Goal: Information Seeking & Learning: Learn about a topic

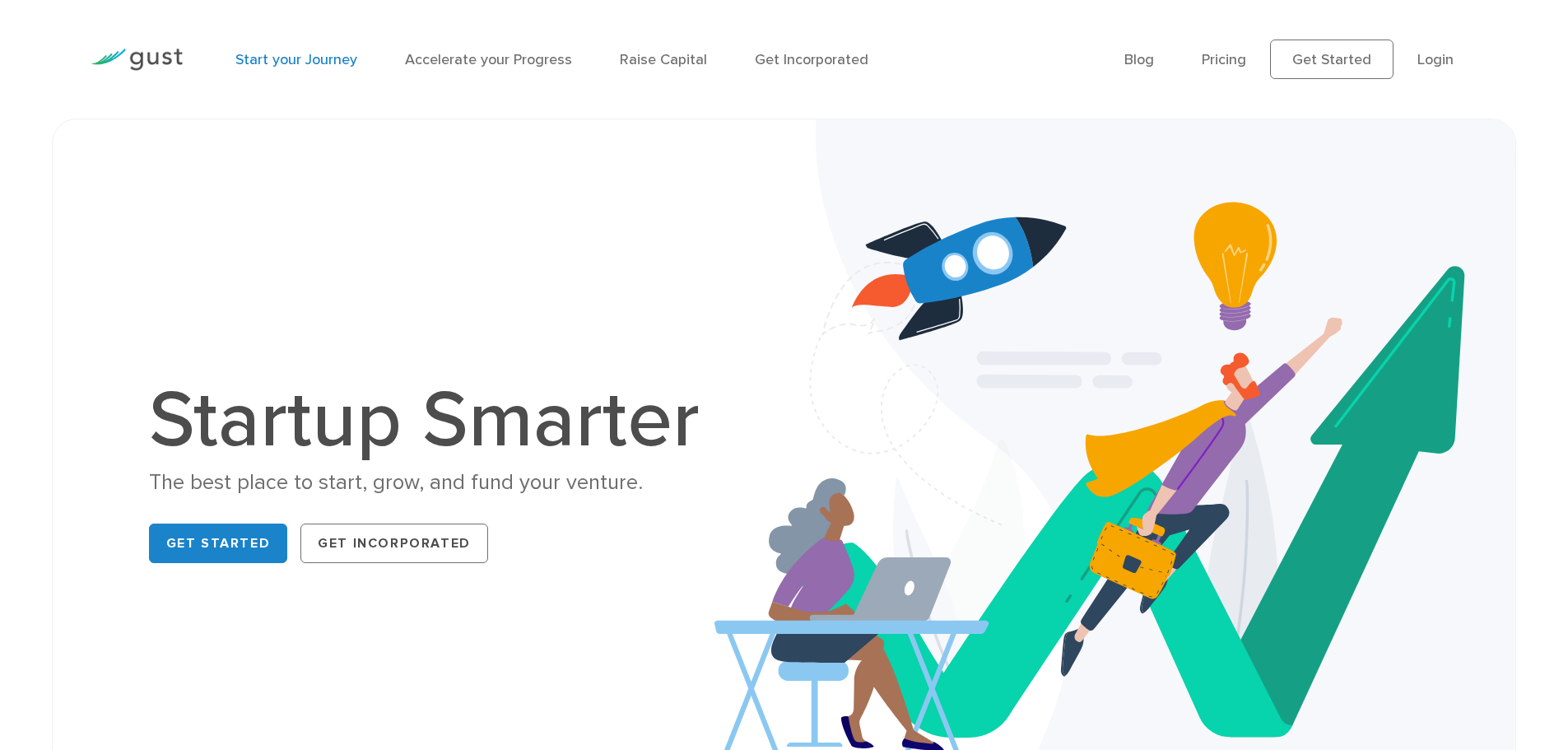
click at [306, 58] on link "Start your Journey" at bounding box center [296, 60] width 122 height 17
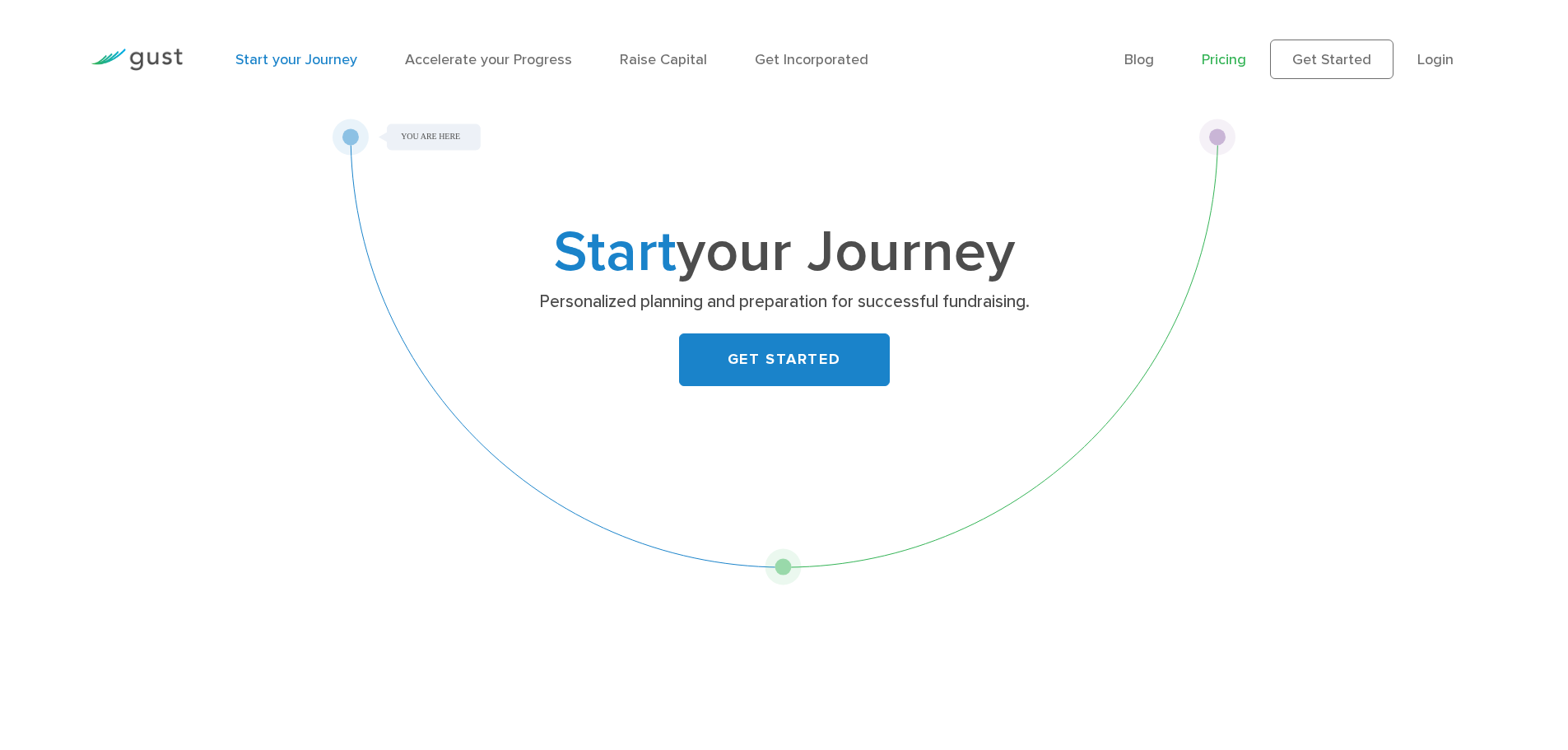
click at [1234, 56] on link "Pricing" at bounding box center [1223, 60] width 44 height 17
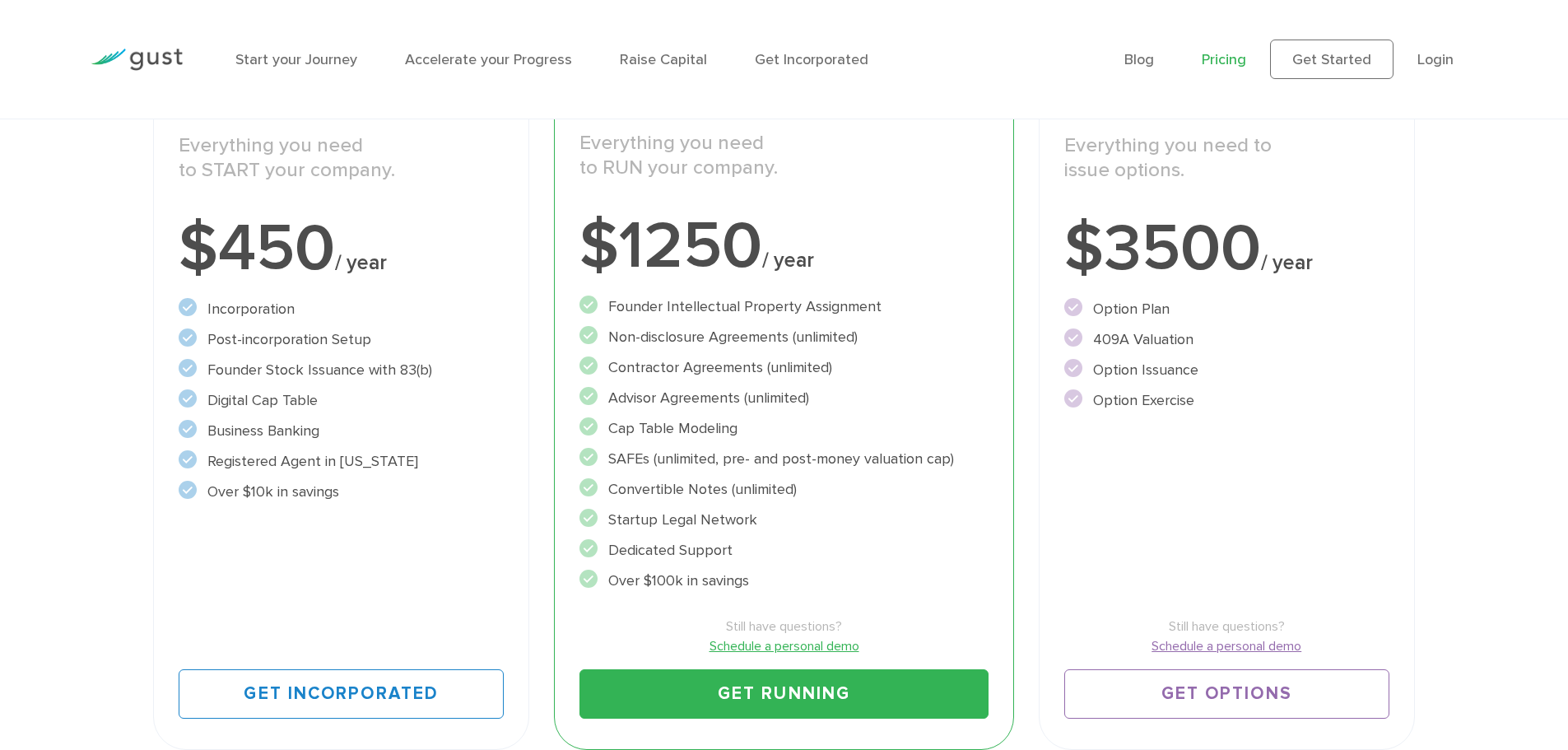
scroll to position [412, 0]
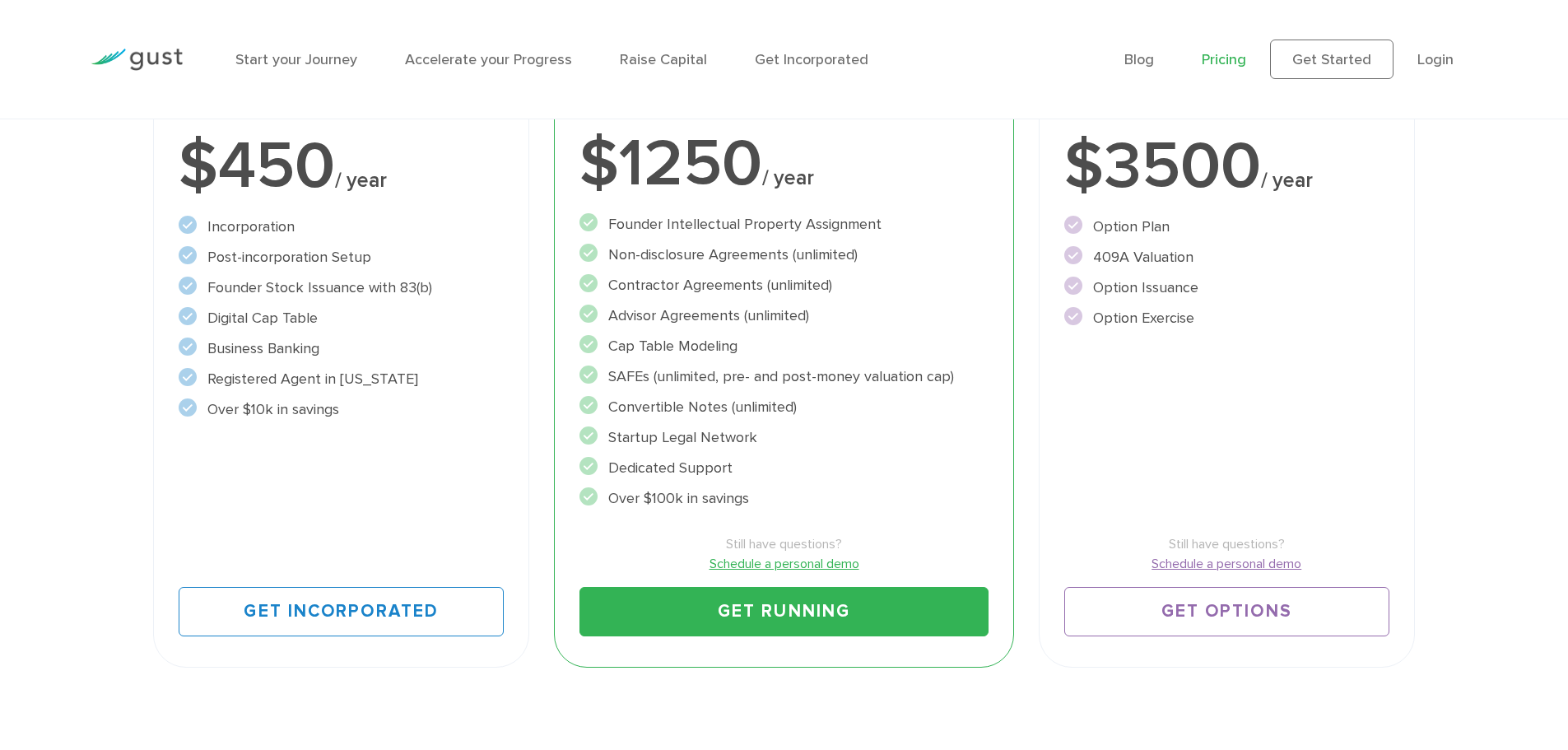
drag, startPoint x: 658, startPoint y: 375, endPoint x: 940, endPoint y: 373, distance: 282.0
click at [945, 372] on li "SAFEs (unlimited, pre- and post-money valuation cap)" at bounding box center [784, 377] width 409 height 23
drag, startPoint x: 631, startPoint y: 435, endPoint x: 727, endPoint y: 435, distance: 96.0
click at [727, 435] on li "Startup Legal Network" at bounding box center [784, 438] width 409 height 23
click at [654, 466] on li "Dedicated Support" at bounding box center [784, 468] width 409 height 23
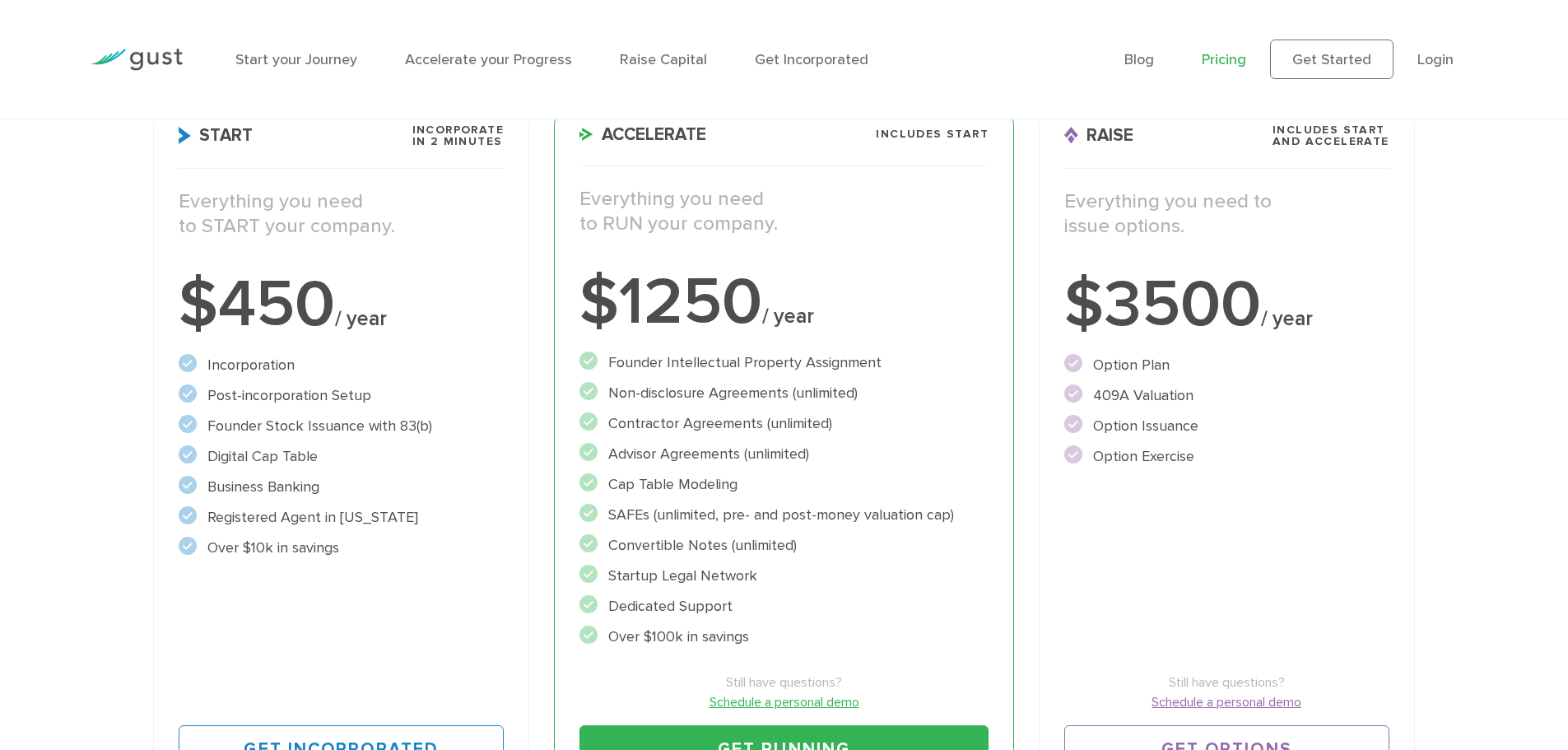
scroll to position [247, 0]
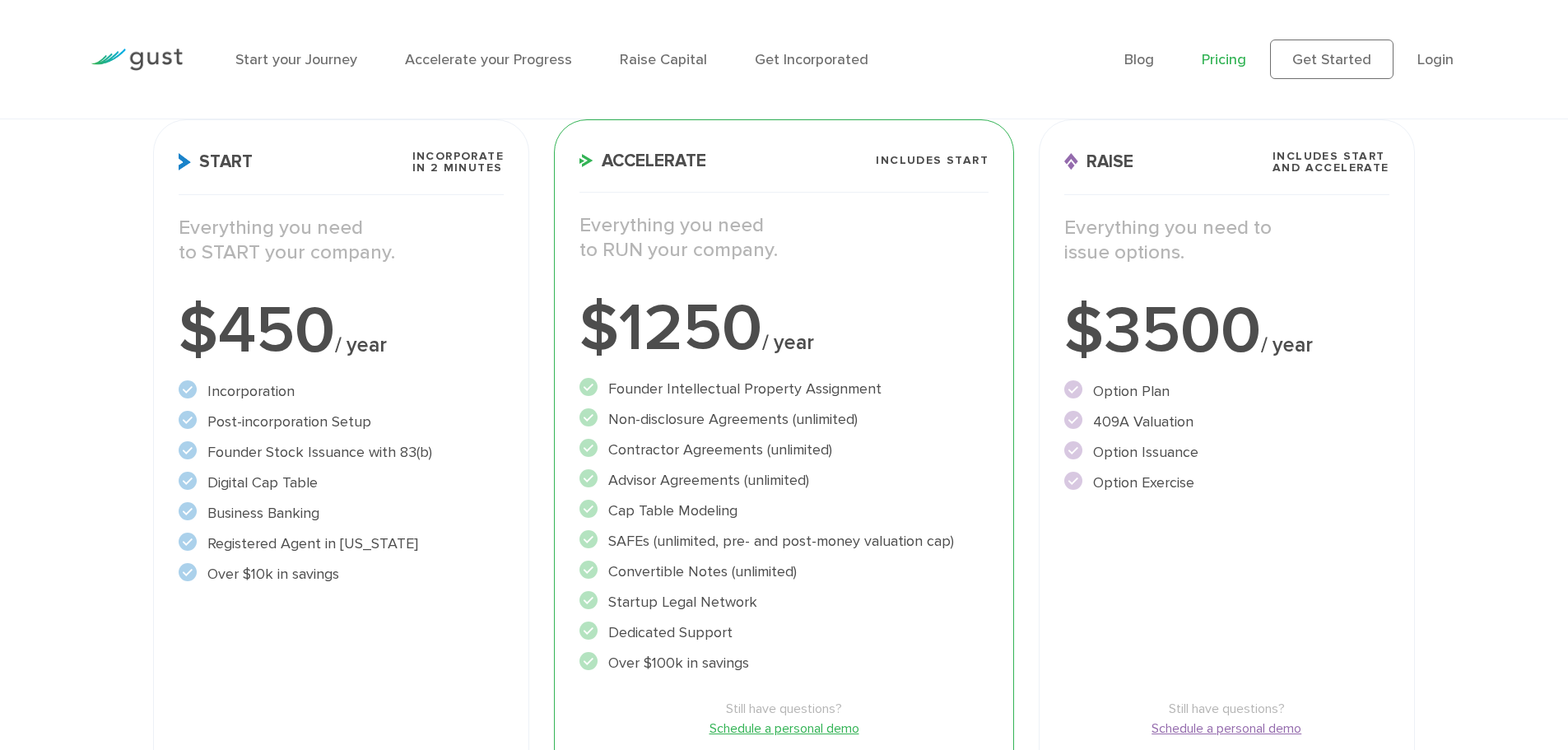
click at [243, 423] on li "Post-incorporation Setup" at bounding box center [341, 422] width 325 height 23
click at [241, 448] on li "Founder Stock Issuance with 83(b)" at bounding box center [341, 453] width 325 height 23
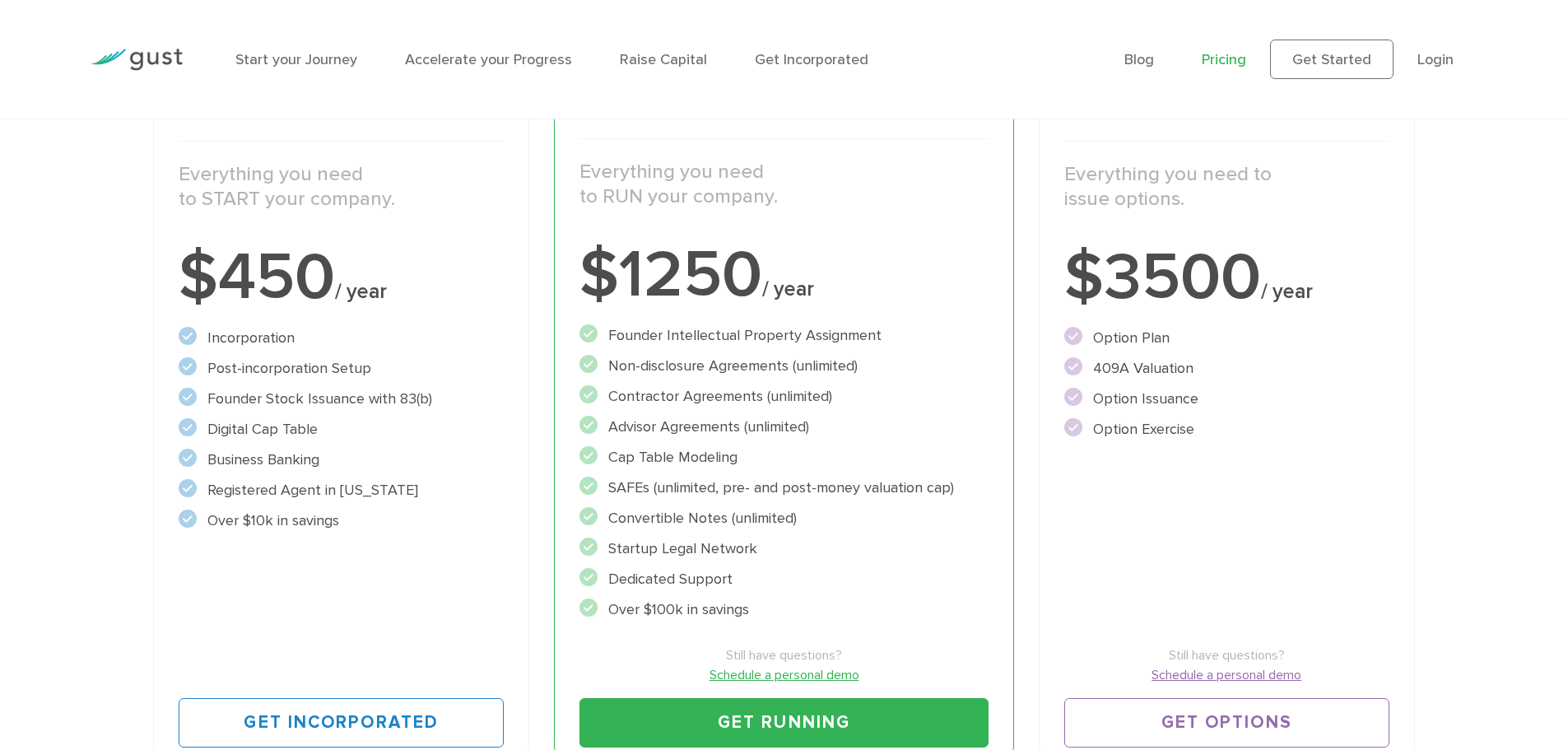
scroll to position [329, 0]
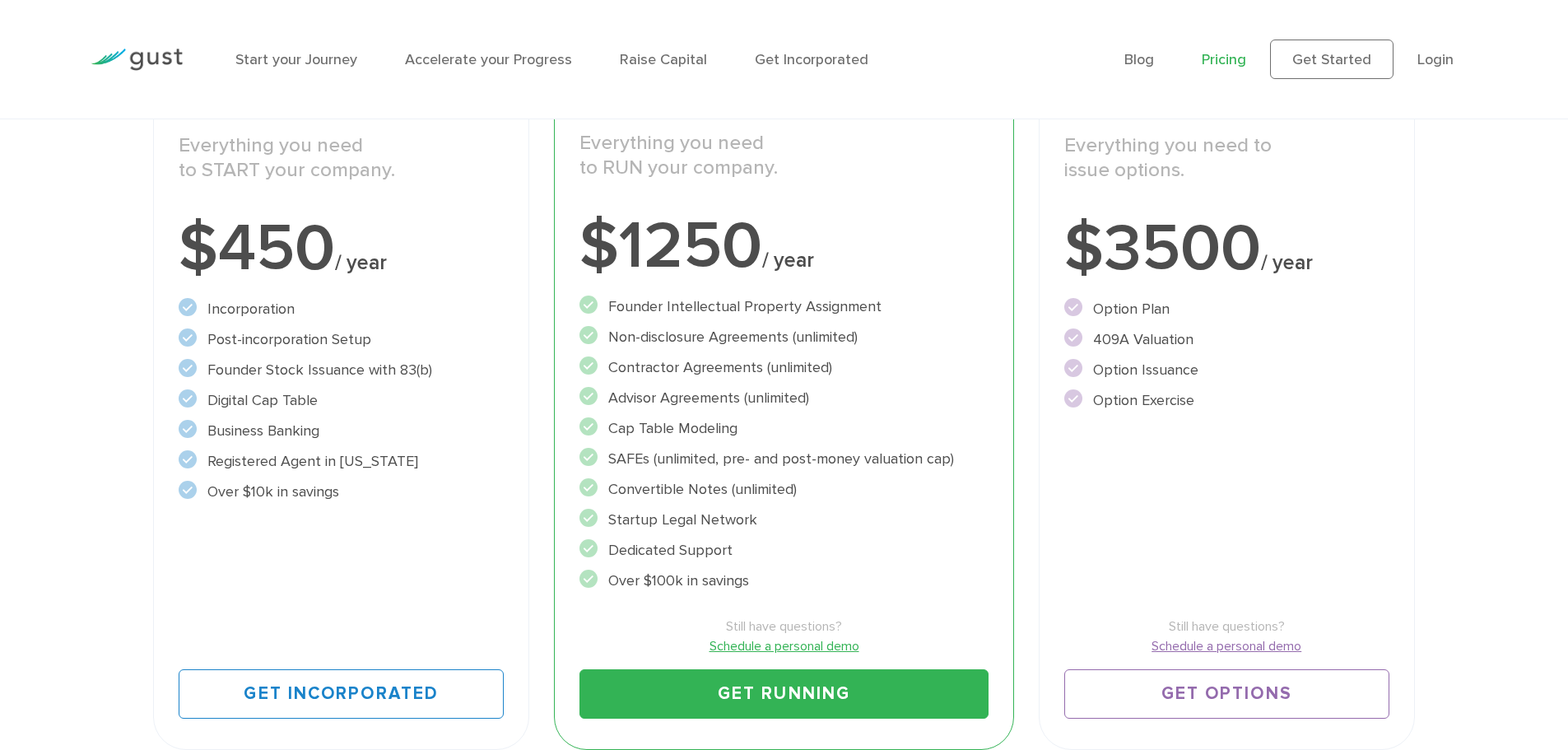
click at [220, 404] on li "Digital Cap Table" at bounding box center [341, 401] width 325 height 23
click at [241, 432] on li "Business Banking" at bounding box center [341, 431] width 325 height 23
click at [242, 459] on li "Registered Agent in Delaware" at bounding box center [341, 461] width 325 height 23
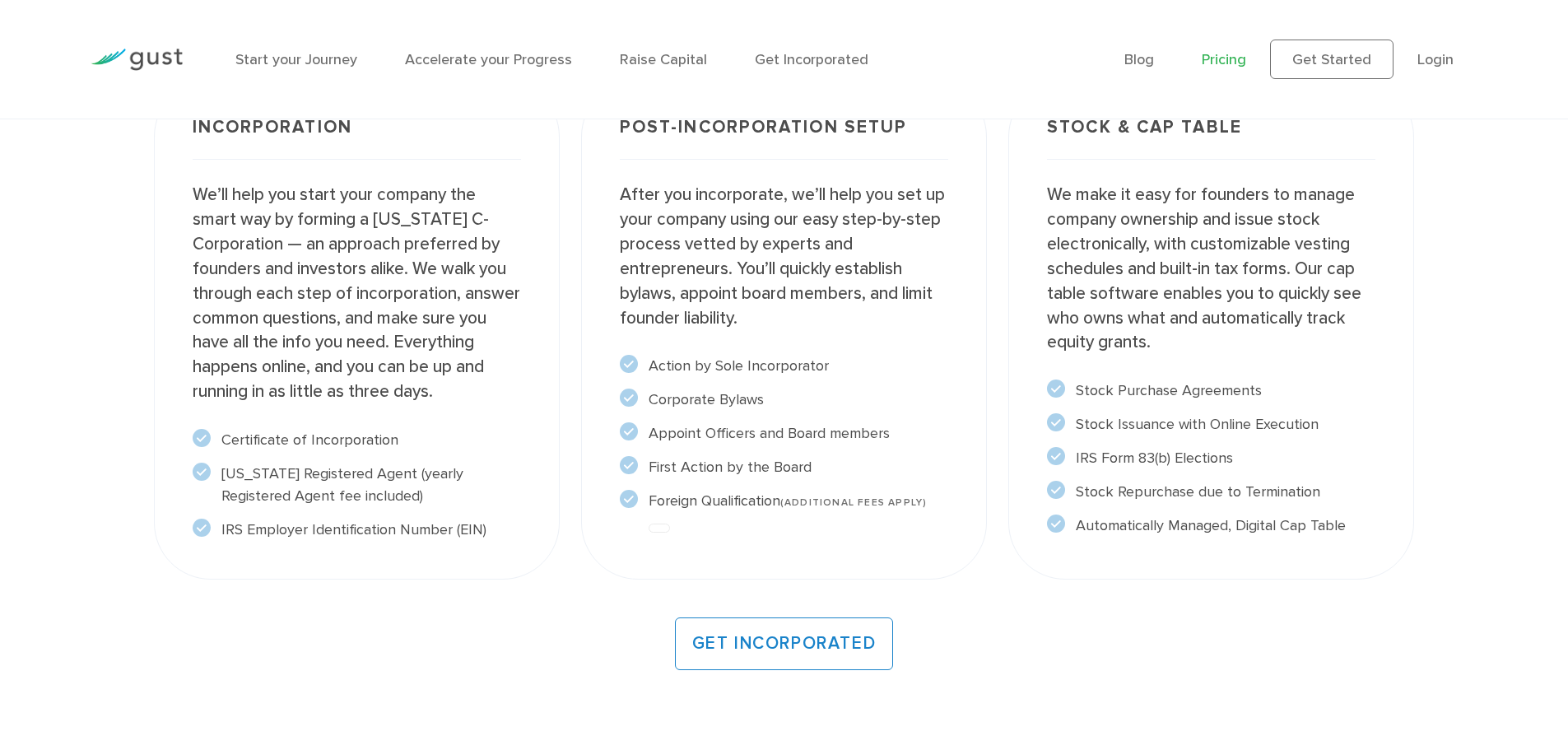
scroll to position [1400, 0]
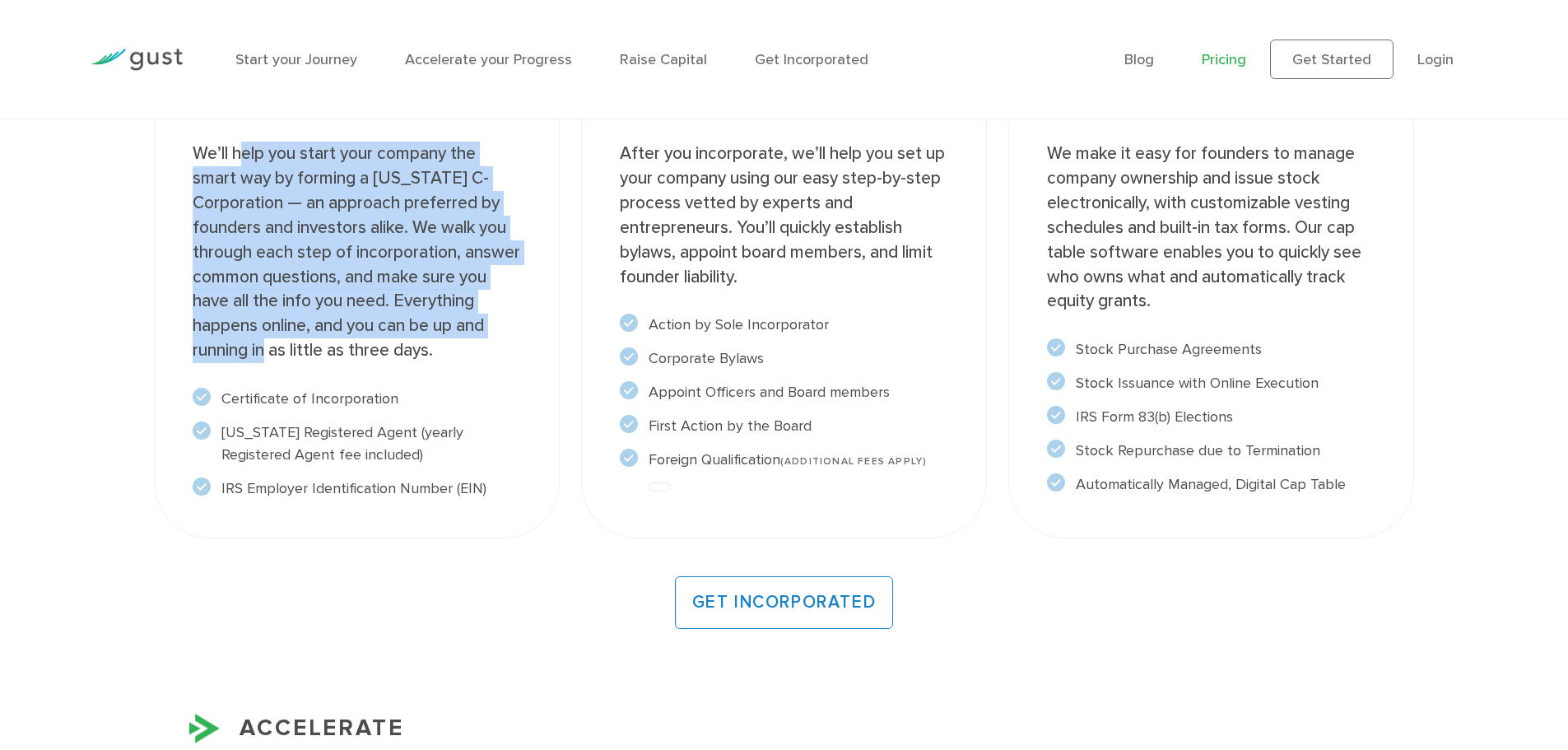
drag, startPoint x: 247, startPoint y: 146, endPoint x: 278, endPoint y: 354, distance: 210.3
click at [278, 354] on p "We’ll help you start your company the smart way by forming a Delaware C-Corpora…" at bounding box center [357, 252] width 328 height 221
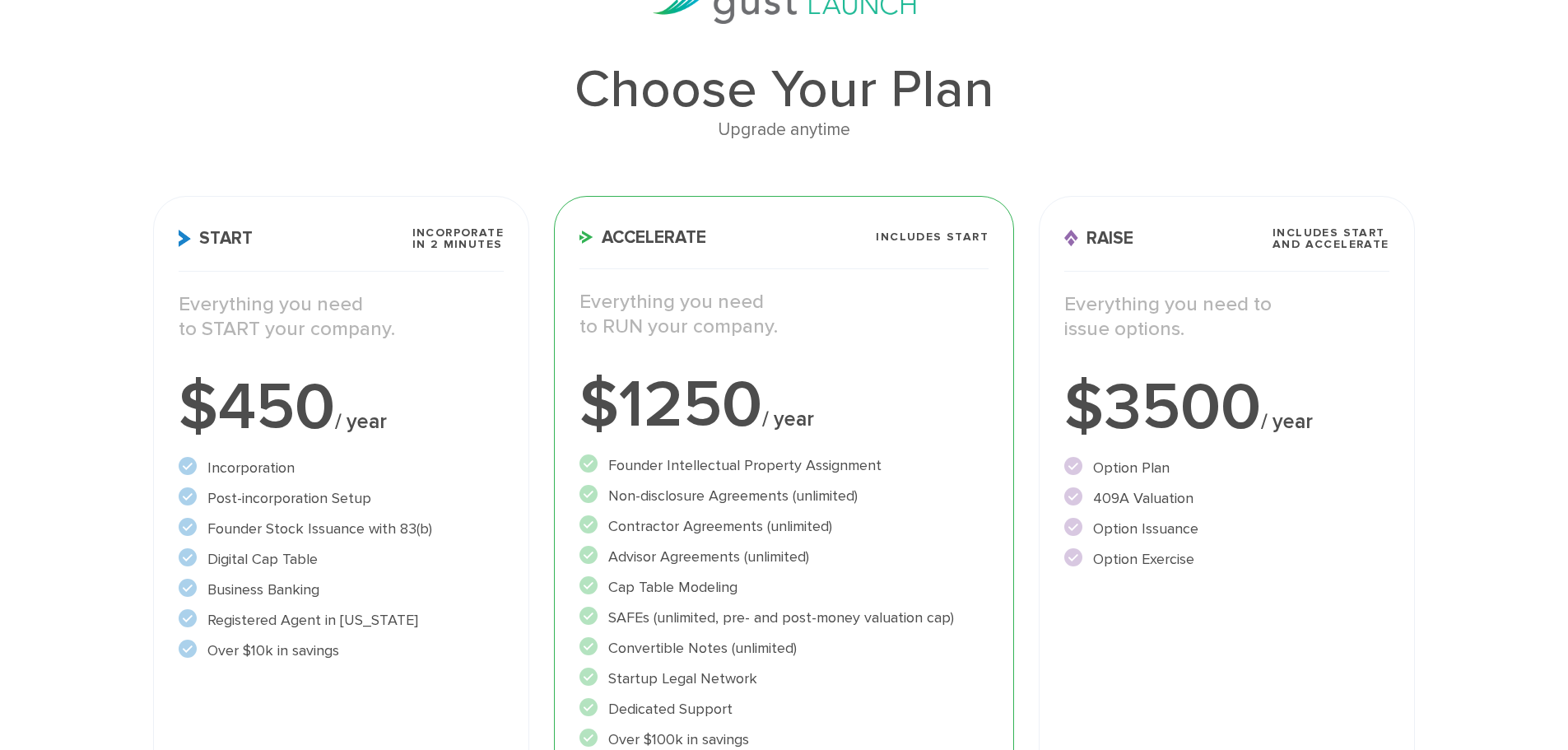
scroll to position [0, 0]
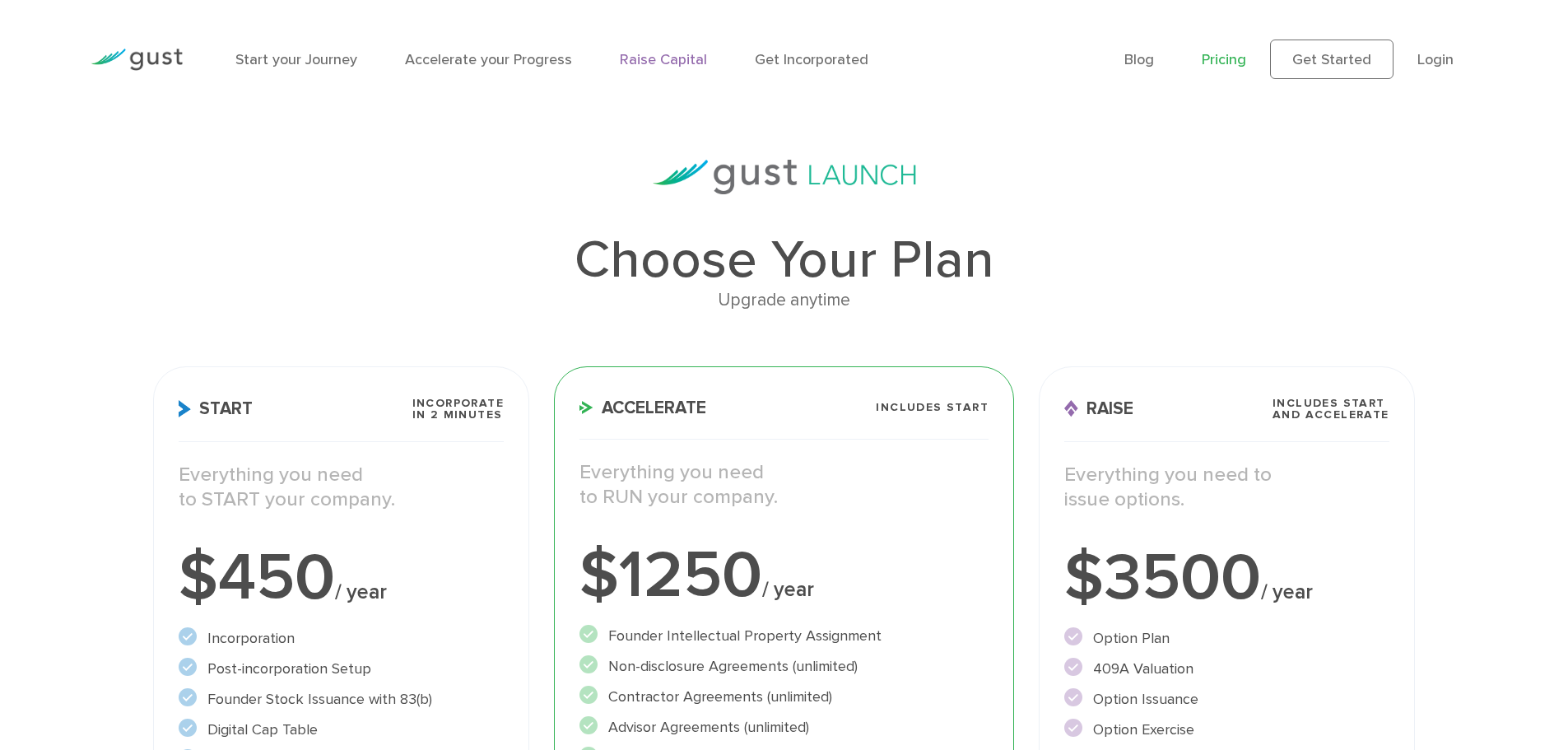
click at [655, 59] on link "Raise Capital" at bounding box center [664, 60] width 87 height 17
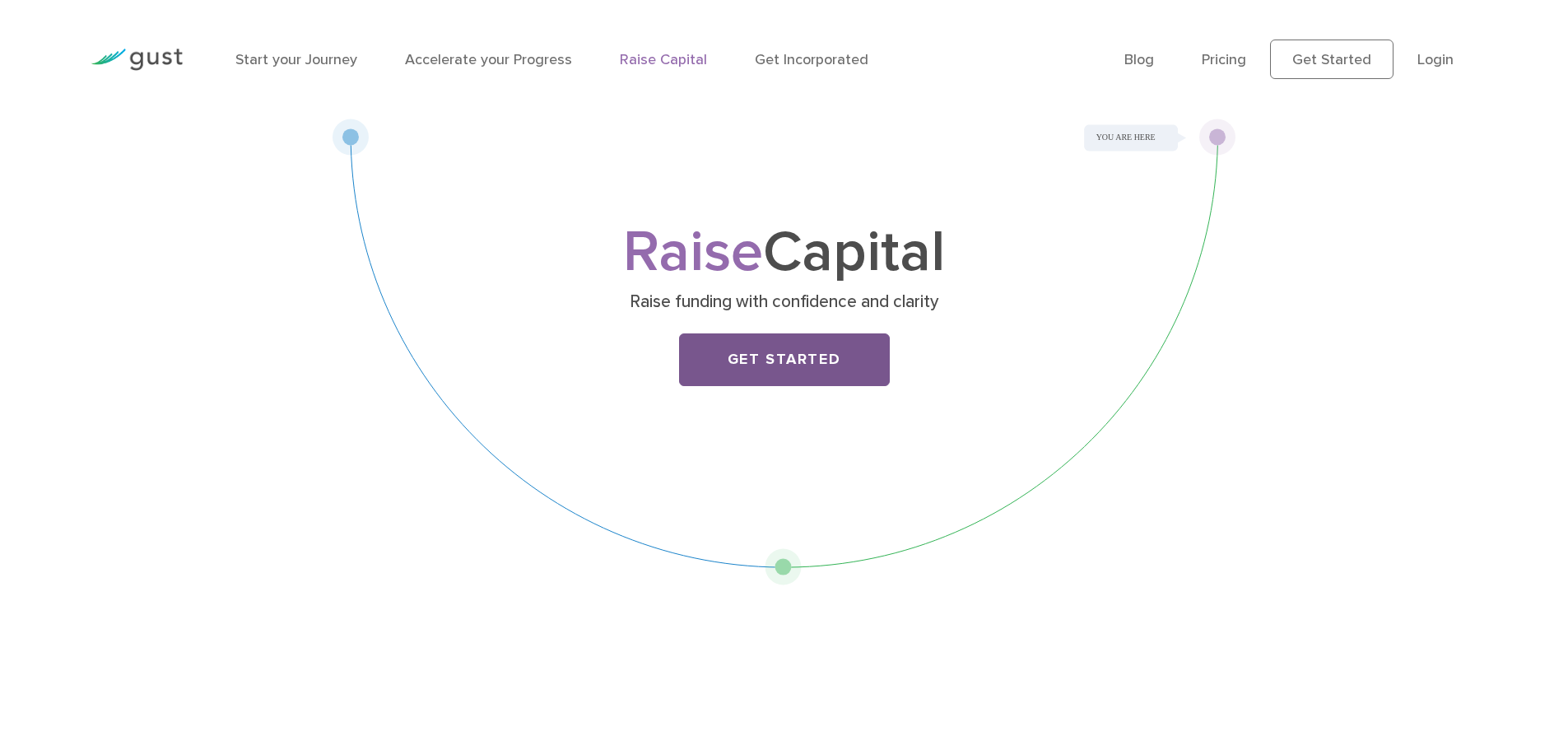
click at [799, 347] on link "Get Started" at bounding box center [784, 360] width 211 height 53
click at [285, 58] on link "Start your Journey" at bounding box center [296, 60] width 122 height 17
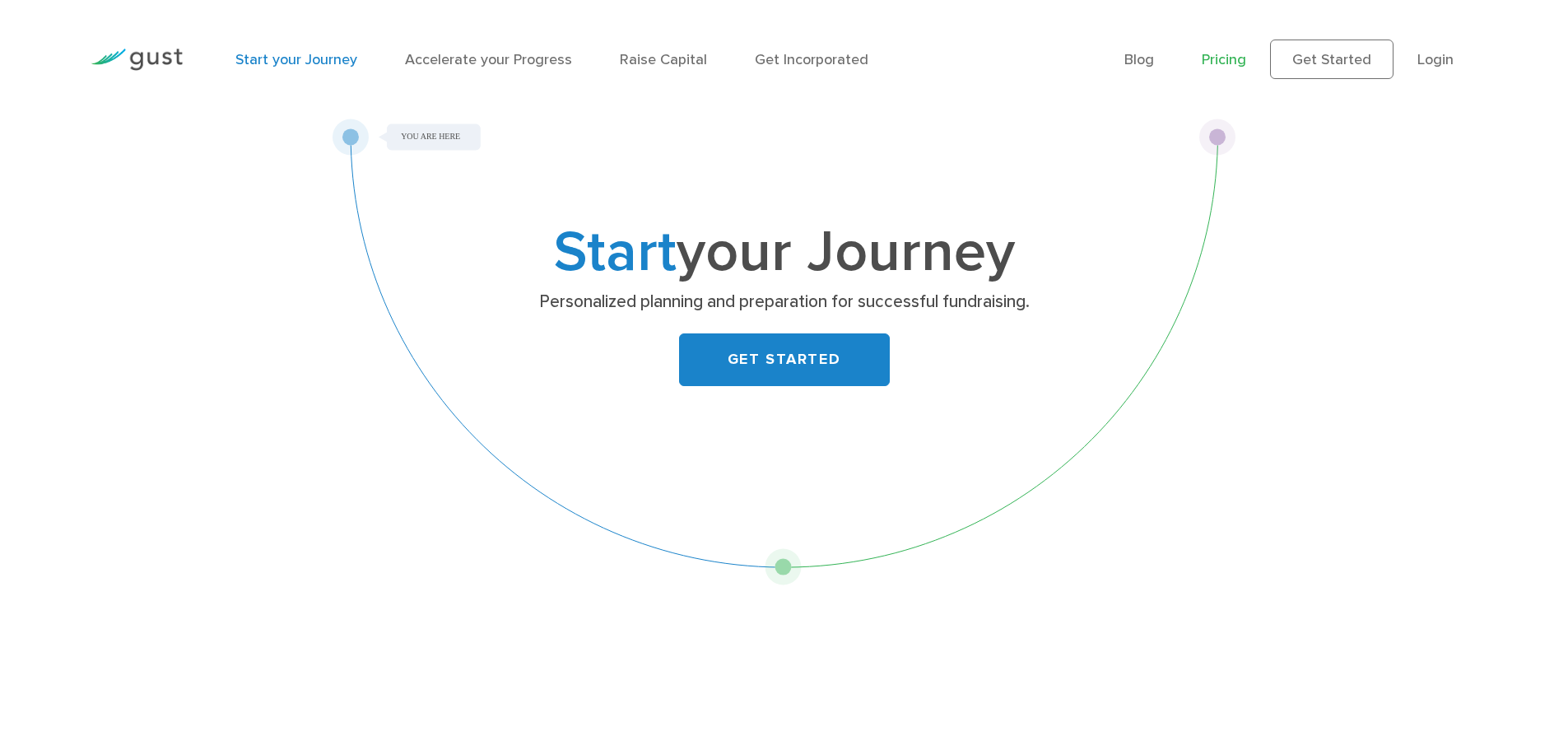
click at [1227, 65] on link "Pricing" at bounding box center [1223, 60] width 44 height 17
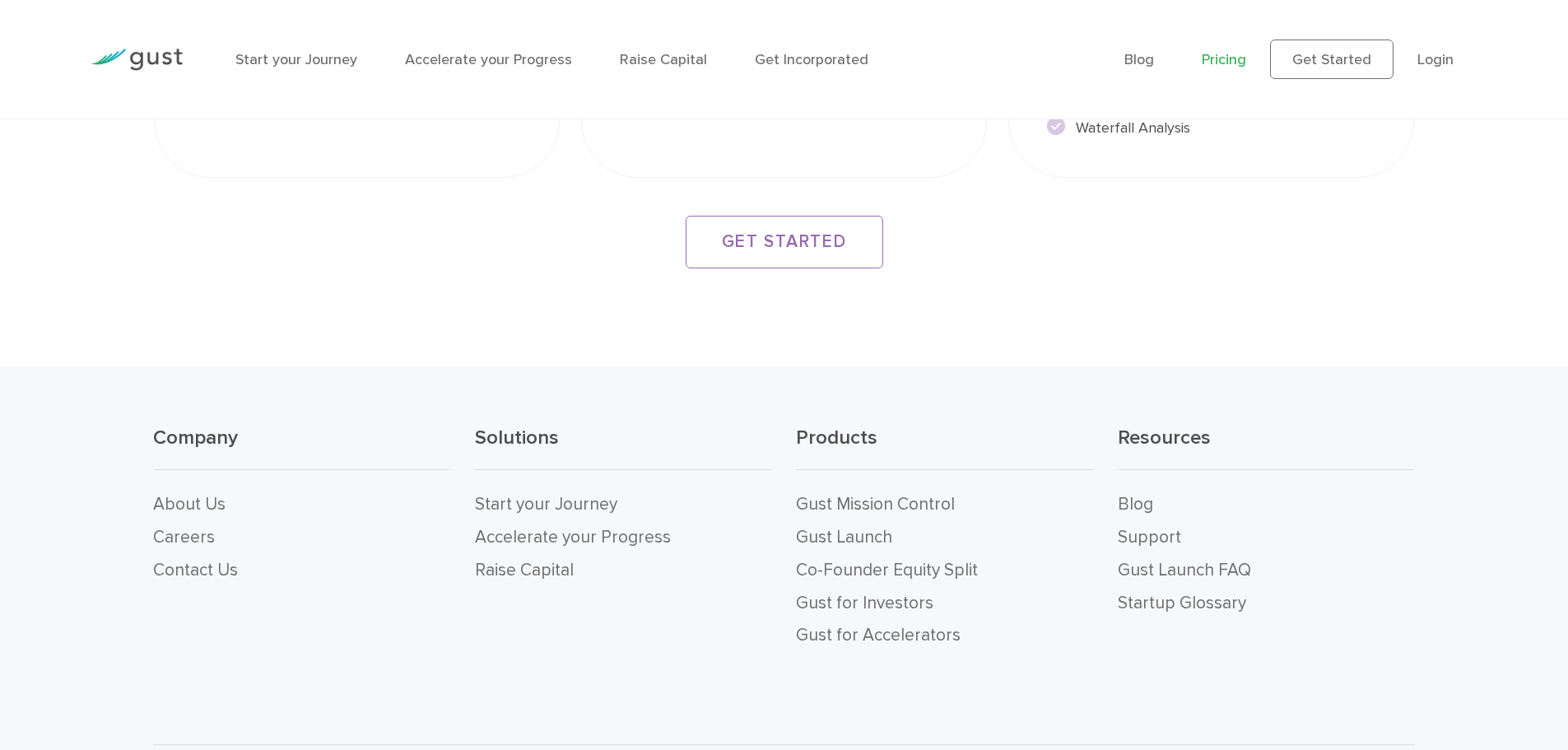
scroll to position [3241, 0]
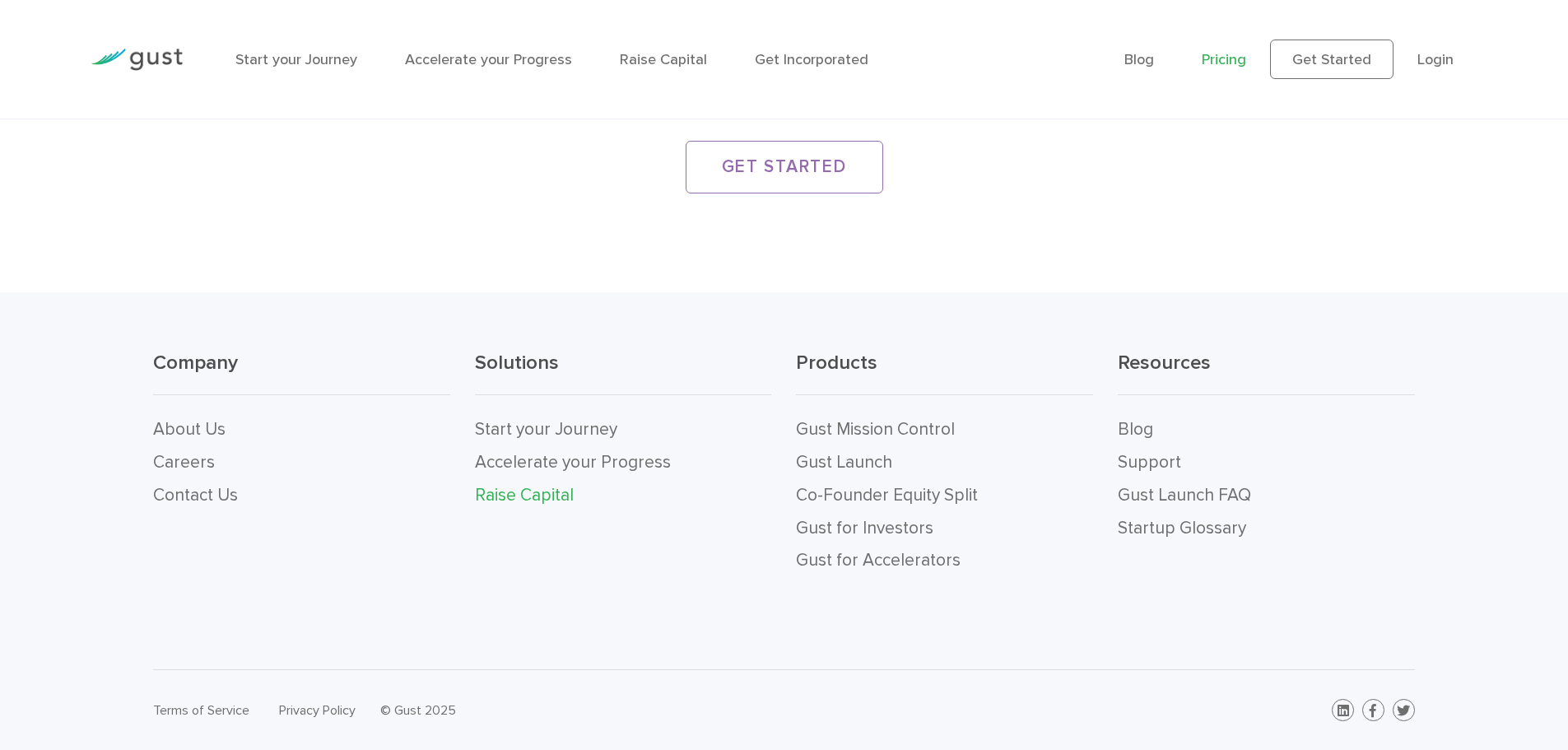
click at [513, 495] on link "Raise Capital" at bounding box center [525, 495] width 99 height 21
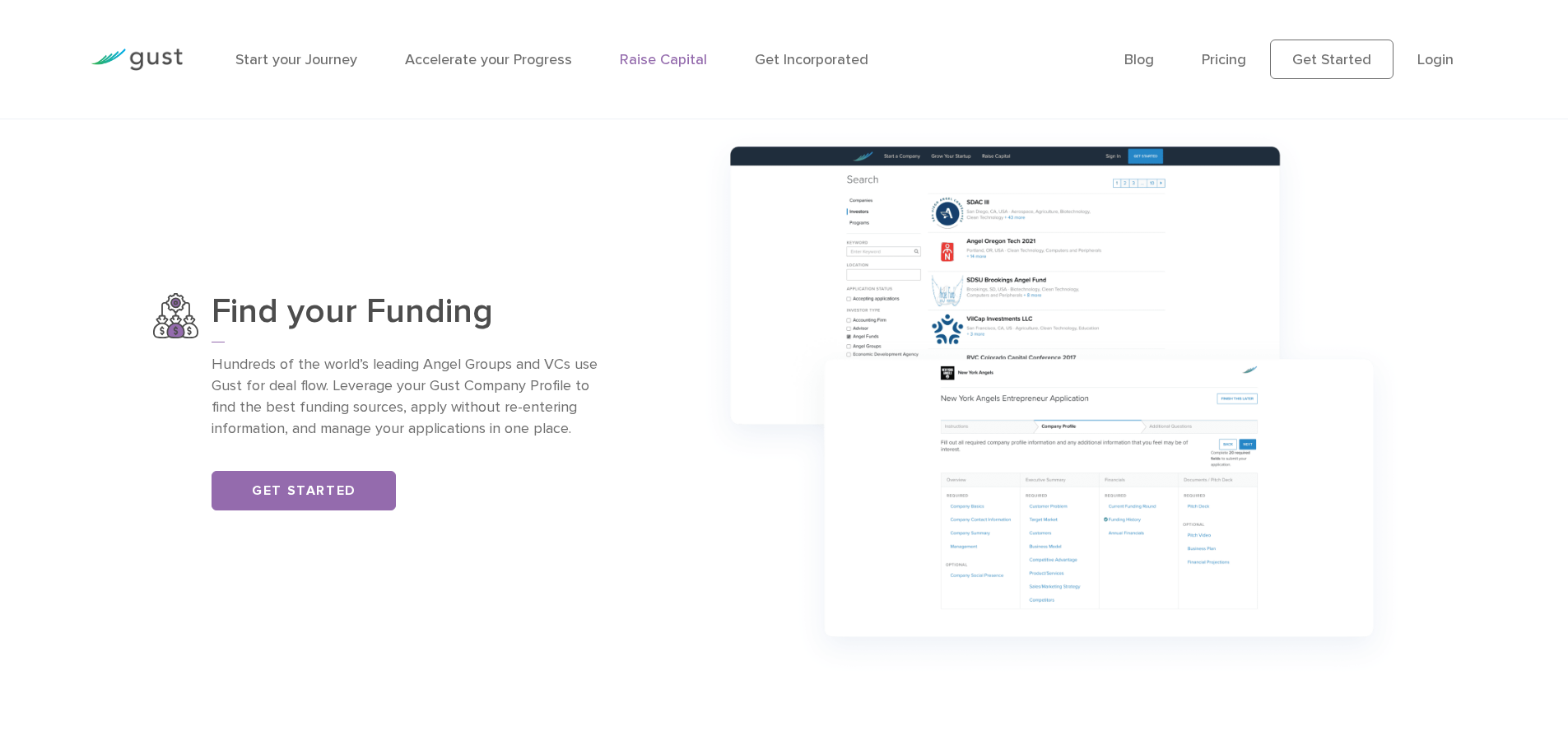
scroll to position [1317, 0]
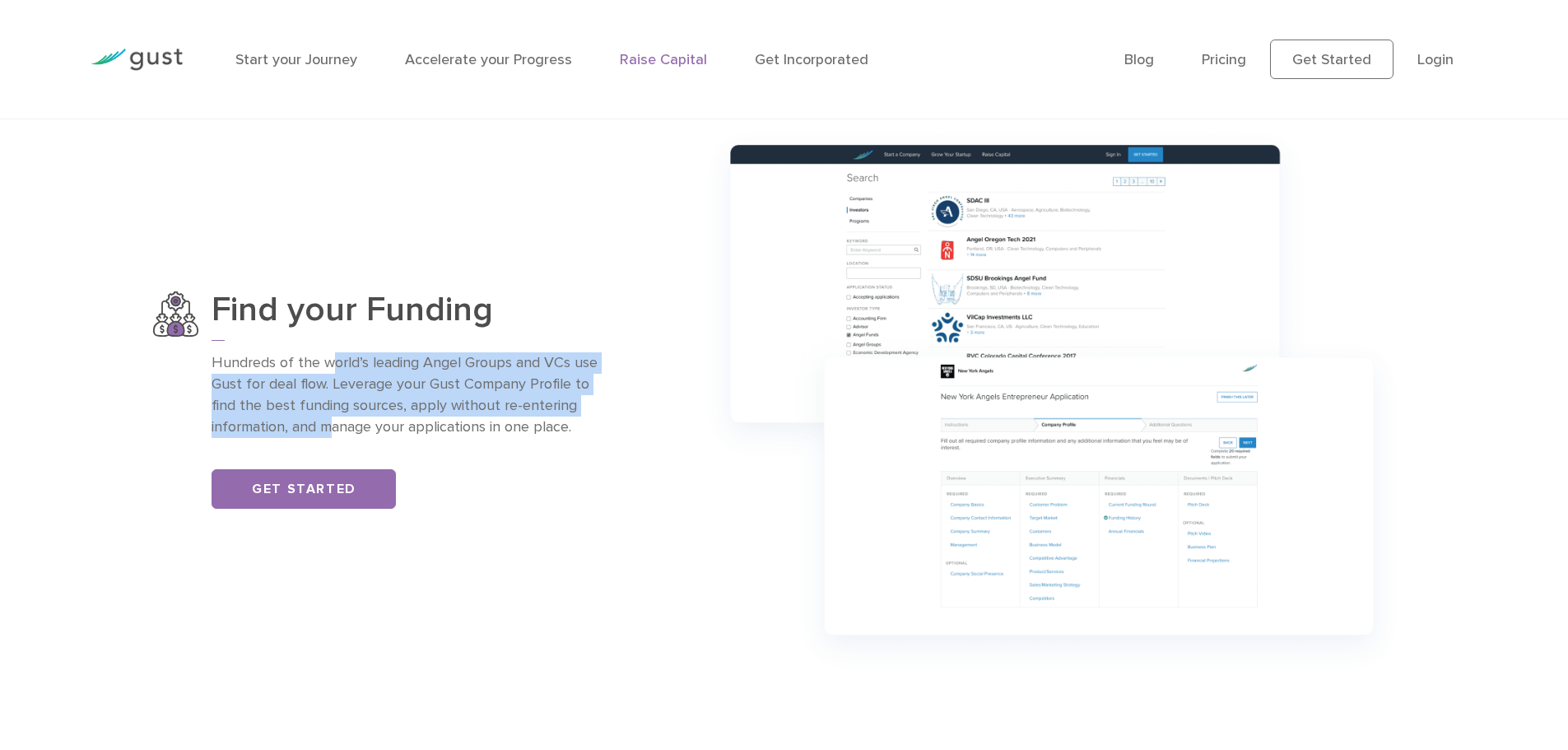
drag, startPoint x: 329, startPoint y: 361, endPoint x: 331, endPoint y: 429, distance: 68.0
click at [331, 429] on p "Hundreds of the world’s leading Angel Groups and VCs use Gust for deal flow. Le…" at bounding box center [408, 395] width 394 height 86
click at [407, 393] on p "Hundreds of the world’s leading Angel Groups and VCs use Gust for deal flow. Le…" at bounding box center [408, 395] width 394 height 86
drag, startPoint x: 378, startPoint y: 361, endPoint x: 285, endPoint y: 432, distance: 117.0
click at [285, 432] on p "Hundreds of the world’s leading Angel Groups and VCs use Gust for deal flow. Le…" at bounding box center [408, 395] width 394 height 86
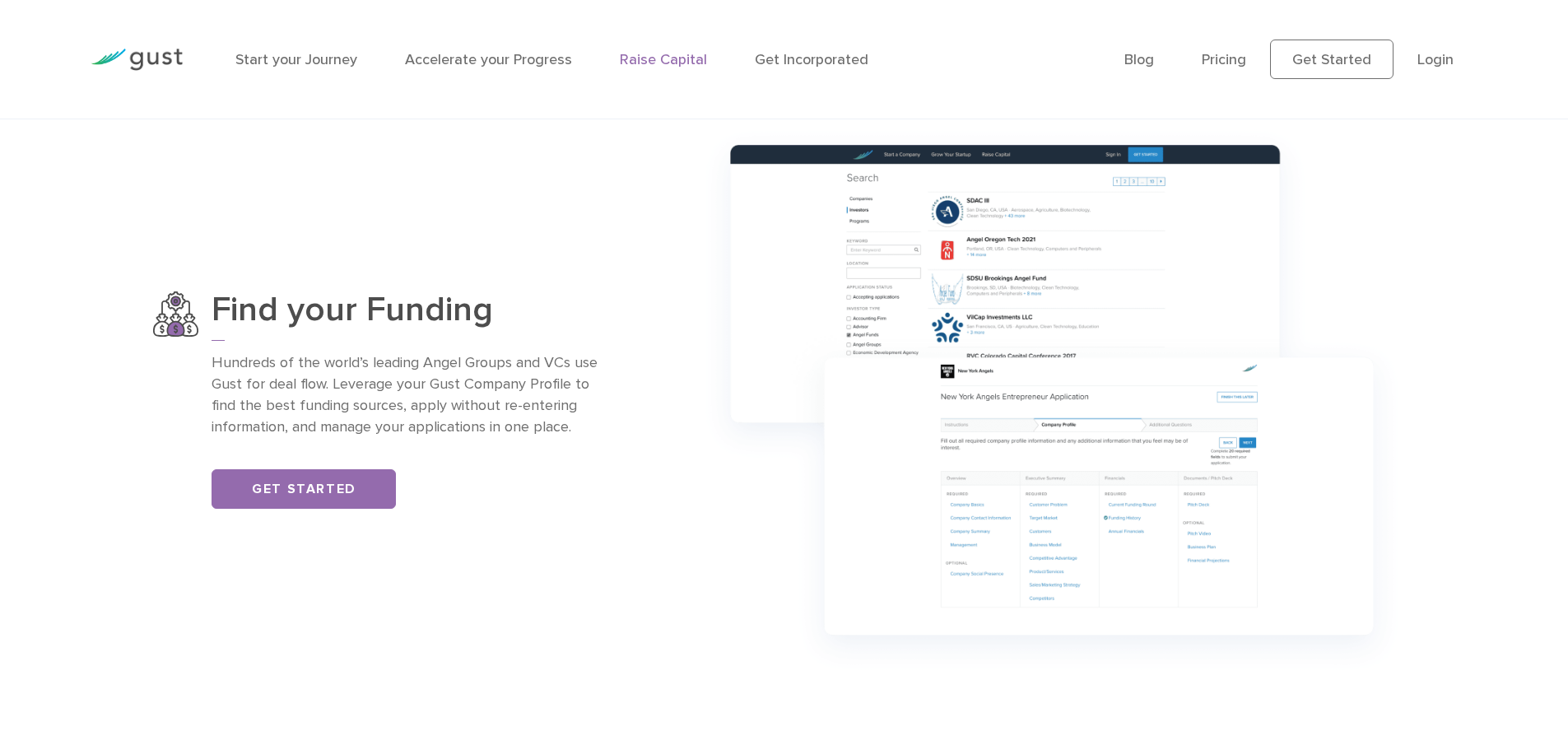
click at [421, 430] on p "Hundreds of the world’s leading Angel Groups and VCs use Gust for deal flow. Le…" at bounding box center [408, 395] width 394 height 86
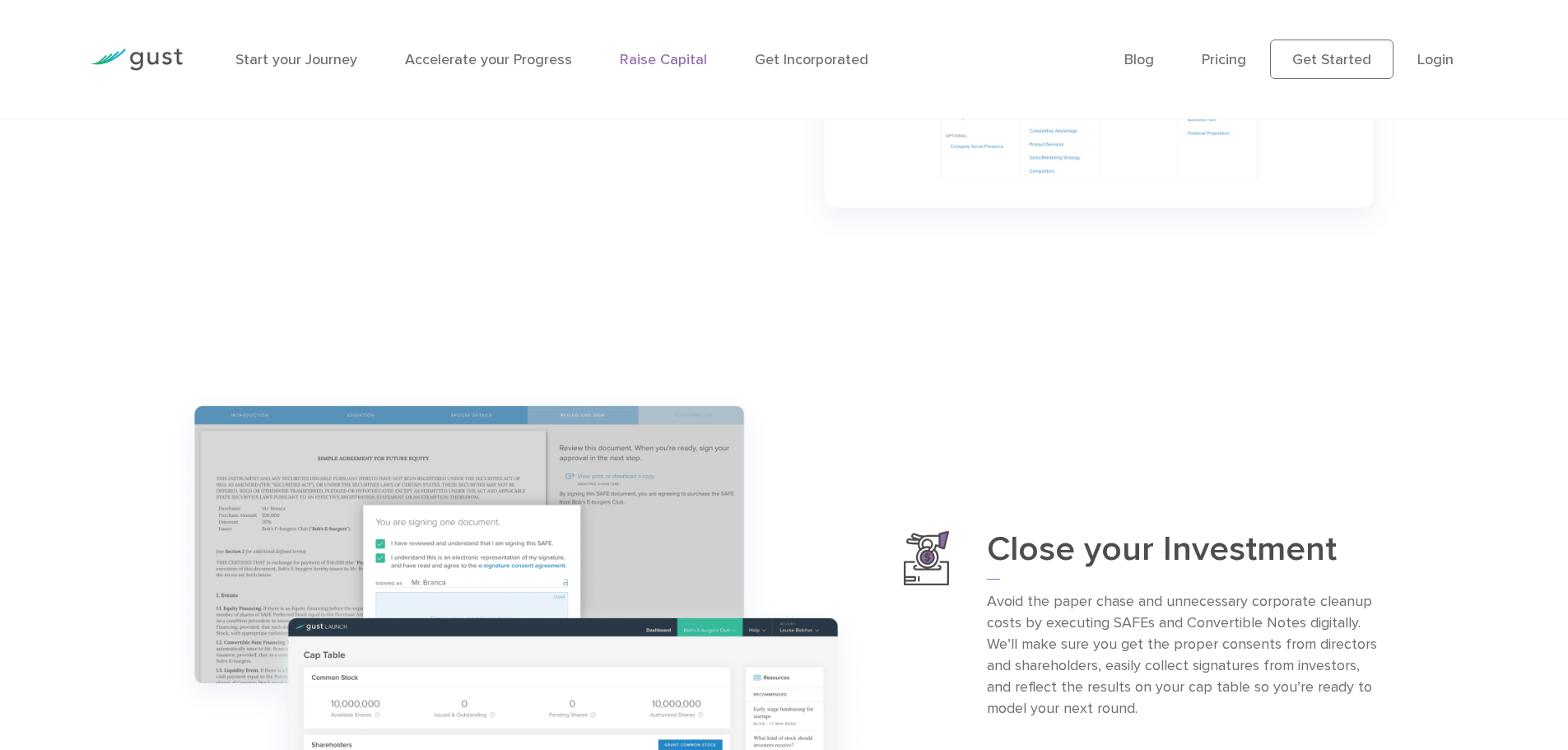
scroll to position [2059, 0]
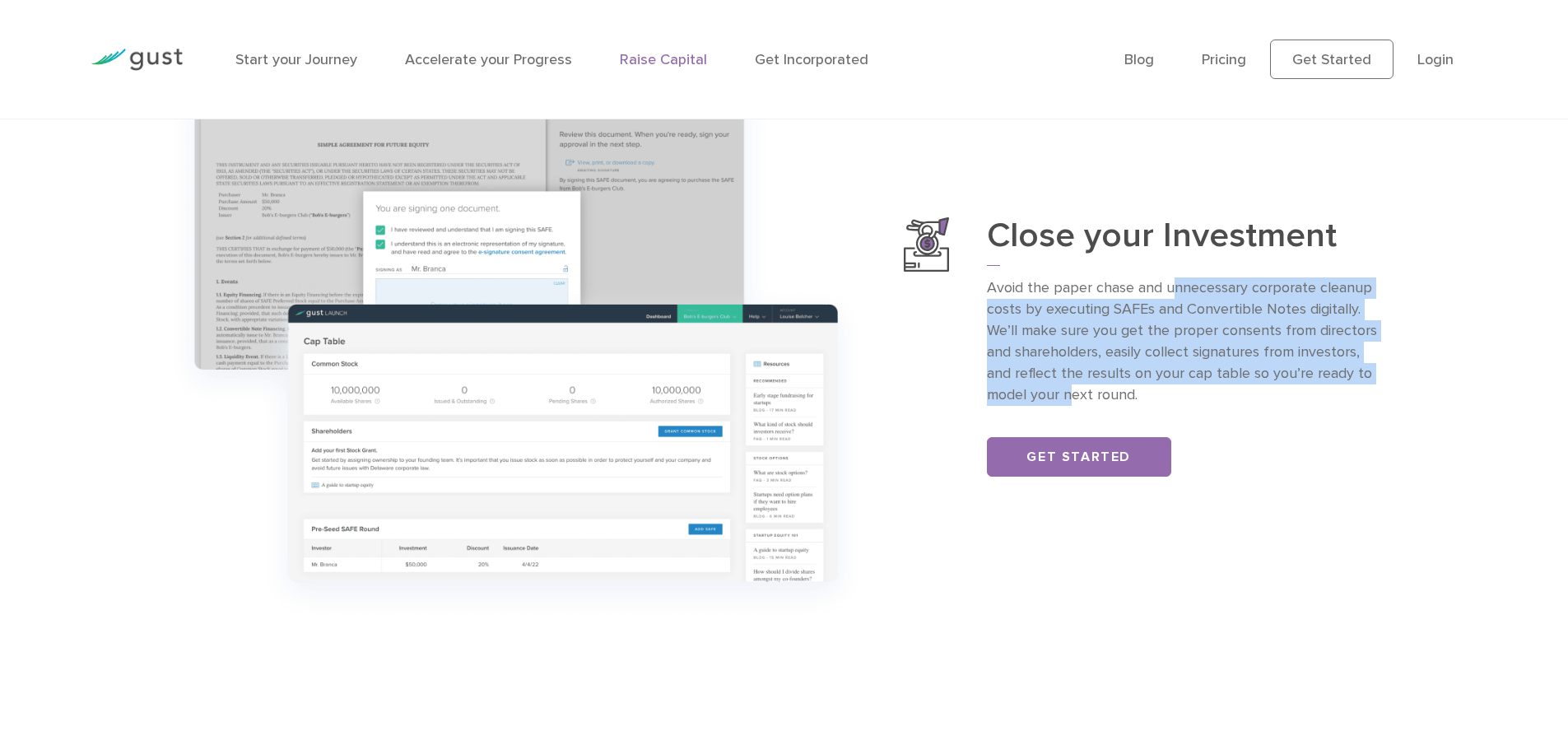
drag, startPoint x: 1174, startPoint y: 286, endPoint x: 1068, endPoint y: 385, distance: 145.0
click at [1068, 385] on p "Avoid the paper chase and unnecessary corporate cleanup costs by executing SAFE…" at bounding box center [1183, 341] width 394 height 128
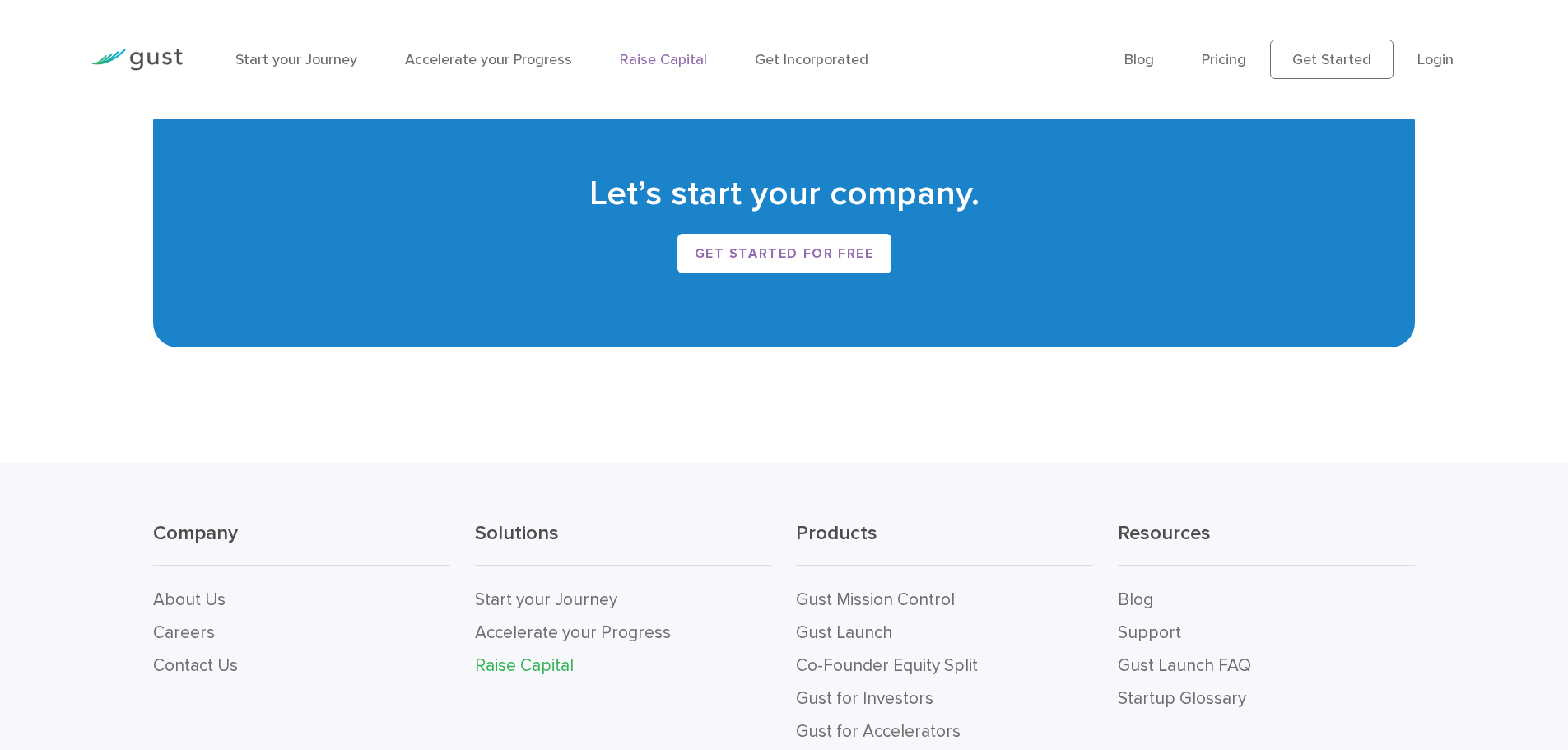
scroll to position [3510, 0]
